Goal: Ask a question: Seek information or help from site administrators or community

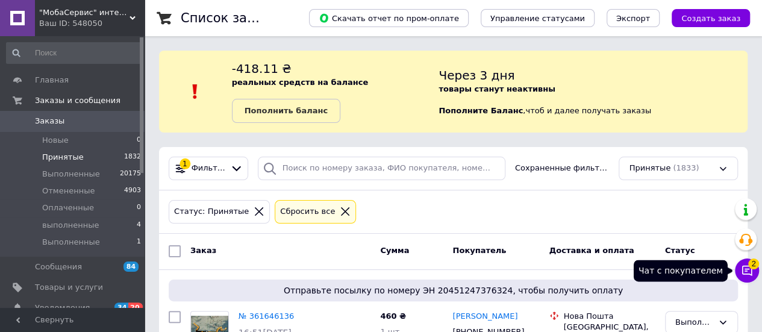
click at [753, 272] on button "Чат с покупателем 2" at bounding box center [747, 271] width 24 height 24
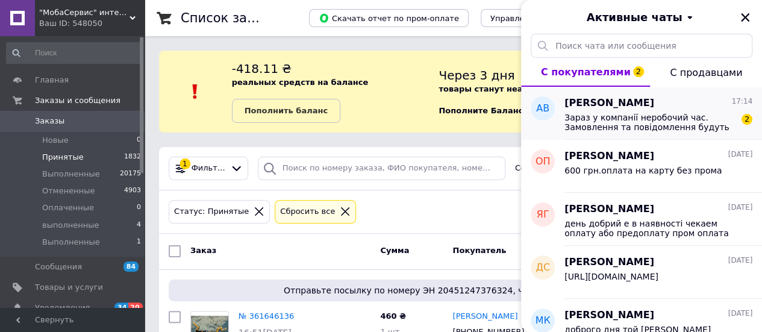
click at [641, 128] on span "Зараз у компанії неробочий час. Замовлення та повідомлення будуть оброблені з 0…" at bounding box center [650, 122] width 171 height 19
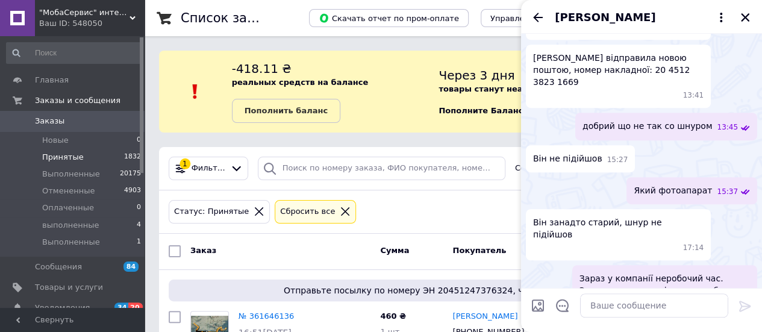
scroll to position [301, 0]
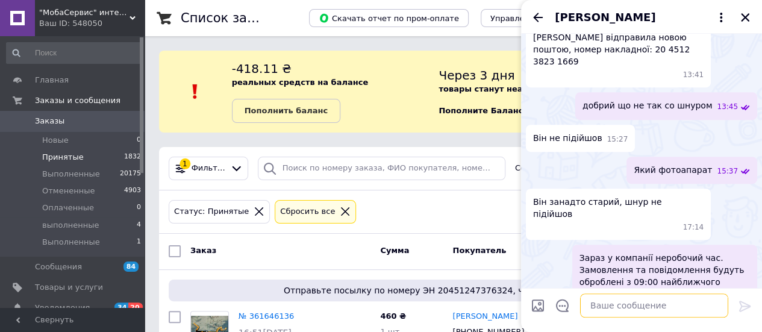
click at [602, 304] on textarea at bounding box center [654, 306] width 148 height 24
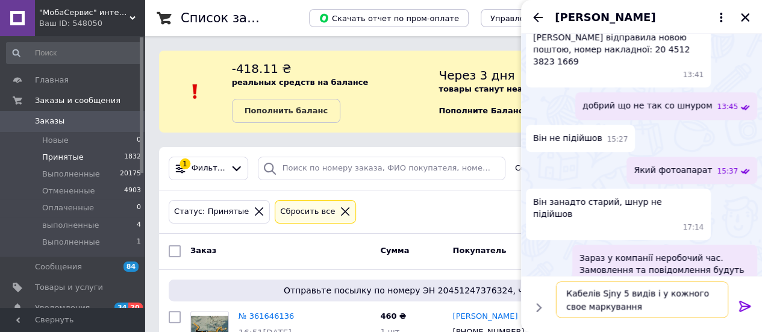
click at [604, 294] on textarea "Кабелів Sjny 5 видів і у кожного свое маркування" at bounding box center [642, 299] width 172 height 36
click at [618, 291] on textarea "Кабелів Sоny 5 видів і у кожного свое маркування" at bounding box center [642, 299] width 172 height 36
type textarea "Кабелів Sоny всего 5 видів і у кожного свое маркування"
click at [747, 304] on icon at bounding box center [745, 306] width 11 height 11
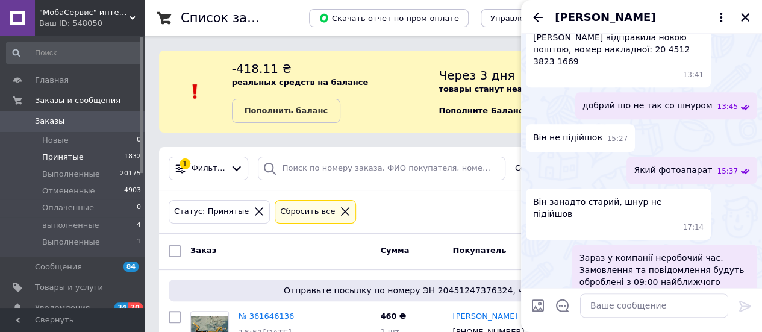
scroll to position [336, 0]
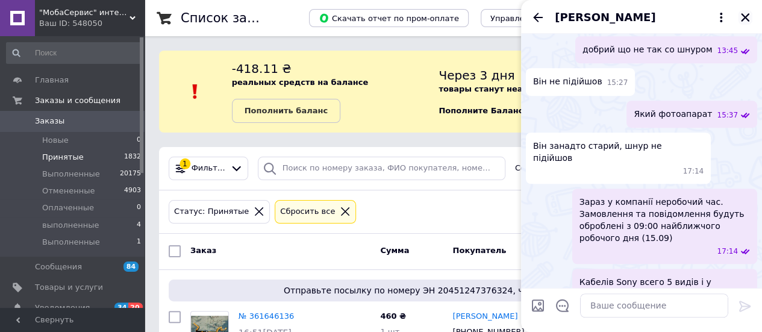
click at [749, 19] on icon "Закрыть" at bounding box center [745, 17] width 11 height 11
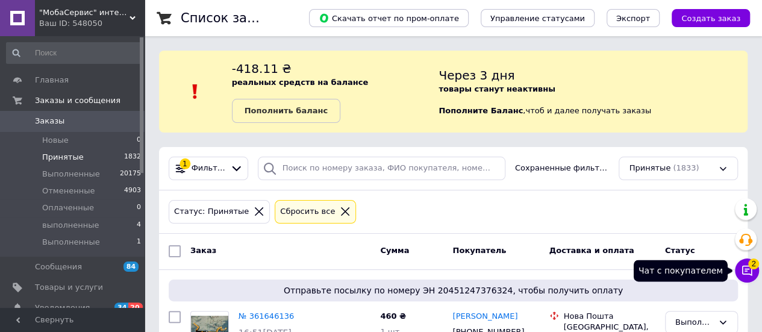
click at [751, 272] on icon at bounding box center [748, 271] width 10 height 10
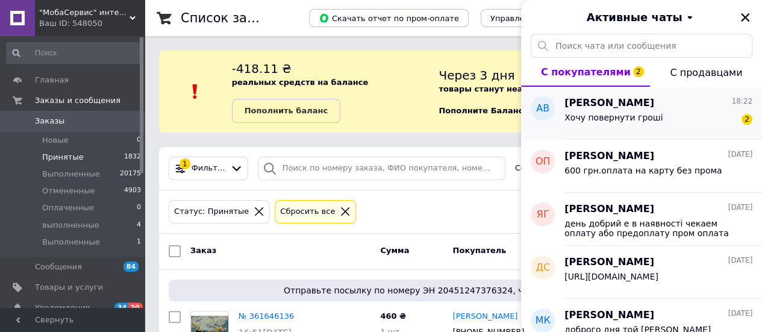
click at [609, 115] on span "Хочу повернути гроші" at bounding box center [614, 118] width 98 height 10
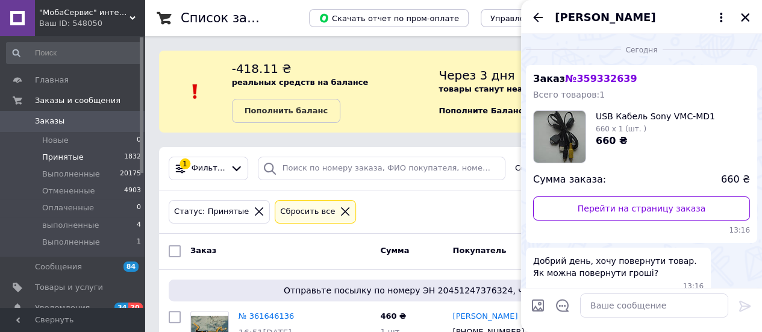
scroll to position [446, 0]
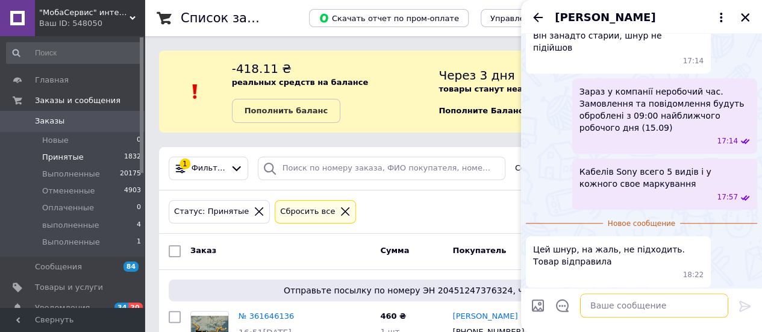
click at [593, 307] on textarea at bounding box center [654, 306] width 148 height 24
type textarea "ок"
click at [747, 306] on icon at bounding box center [745, 306] width 14 height 14
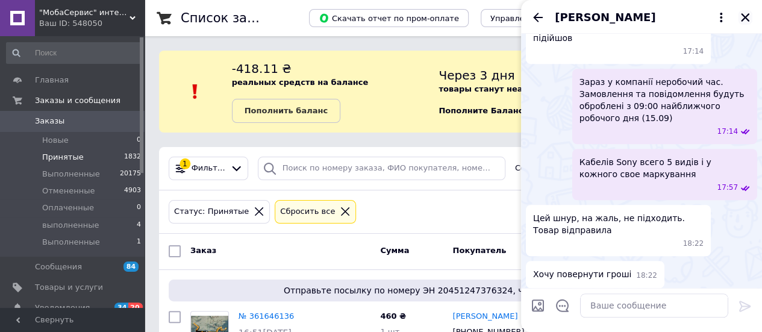
click at [746, 17] on icon "Закрыть" at bounding box center [745, 17] width 8 height 8
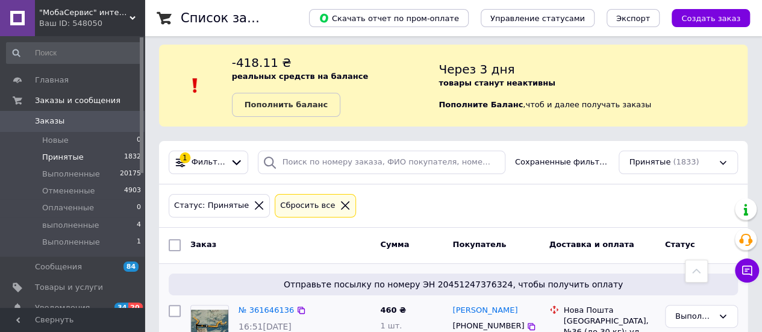
scroll to position [0, 0]
